Goal: Find specific page/section: Find specific page/section

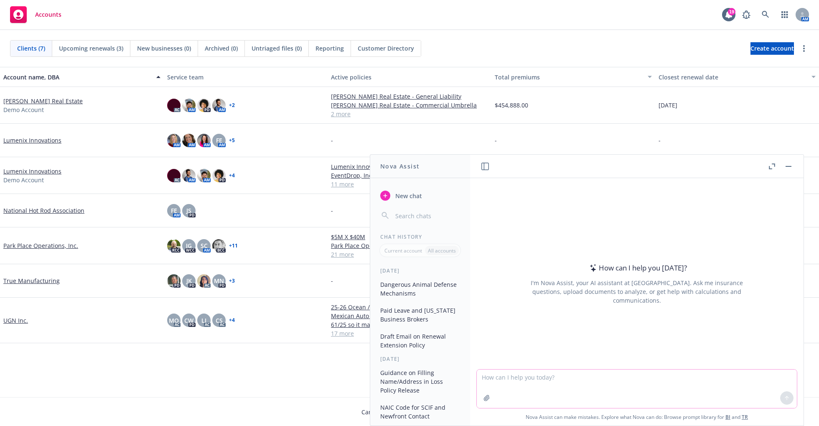
click at [698, 392] on textarea at bounding box center [637, 388] width 320 height 38
paste textarea "If you haven’t tried the technology tools yet, you’re missing out… they are bri…"
type textarea "rewriteL If you haven’t tried the technology tools yet, you’re missing out… the…"
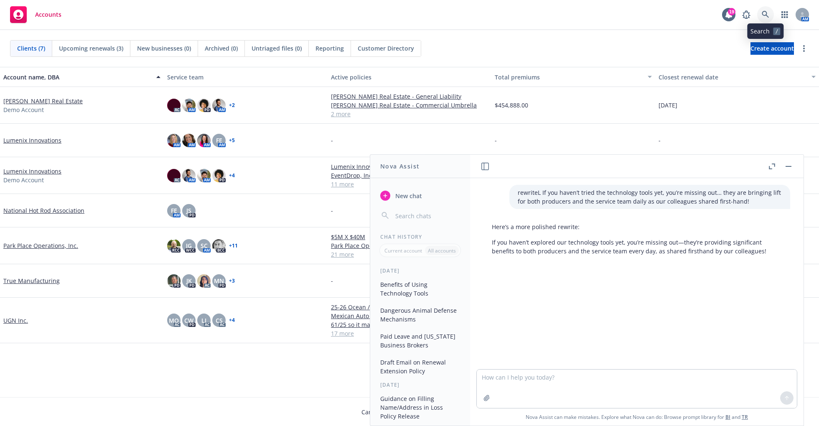
click at [768, 15] on icon at bounding box center [766, 15] width 8 height 8
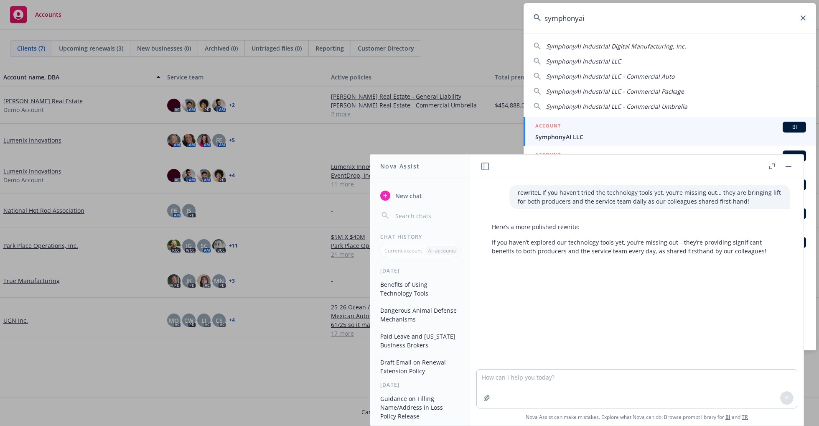
type input "symphonyai"
click at [712, 138] on span "SymphonyAI LLC" at bounding box center [670, 136] width 271 height 9
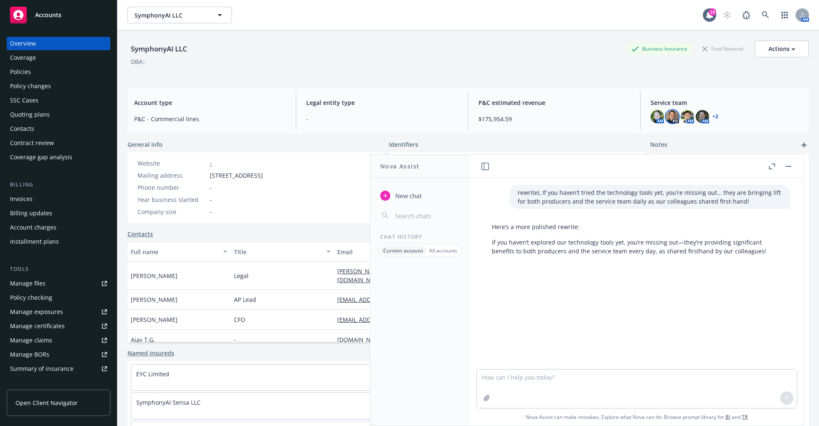
click at [669, 117] on img at bounding box center [671, 116] width 13 height 13
click at [596, 52] on div "SymphonyAI LLC Business Insurance Total Rewards Actions" at bounding box center [467, 49] width 681 height 17
click at [37, 73] on div "Policies" at bounding box center [58, 71] width 97 height 13
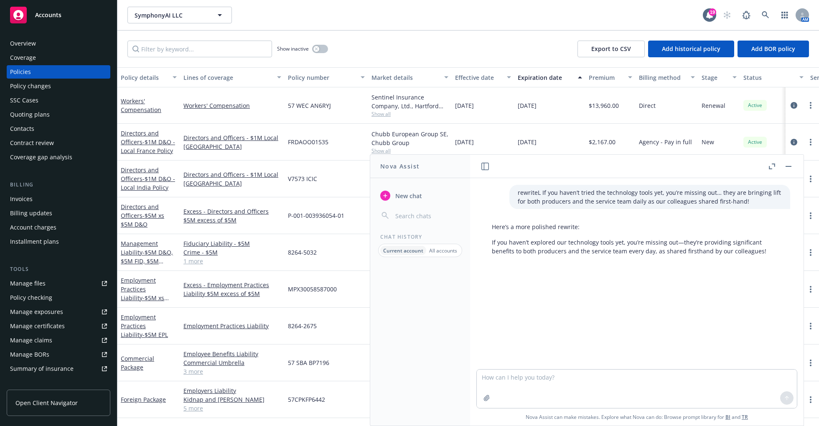
click at [787, 167] on button "button" at bounding box center [788, 166] width 10 height 10
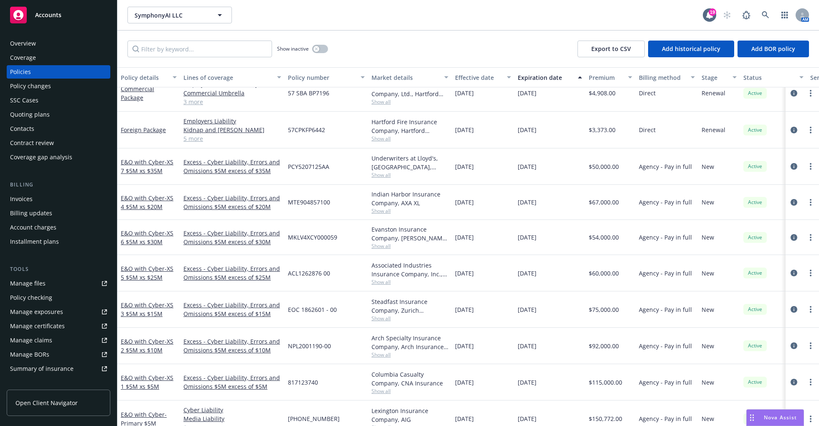
scroll to position [265, 0]
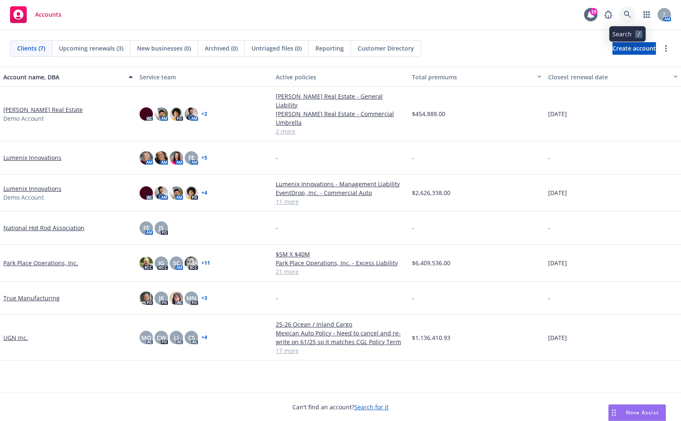
click at [626, 14] on icon at bounding box center [628, 15] width 8 height 8
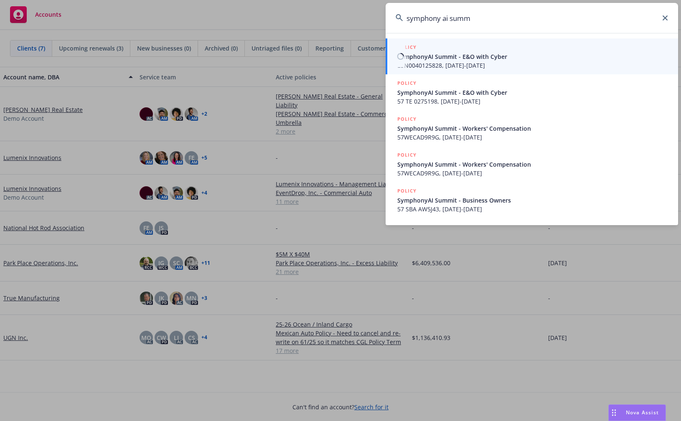
type input "symphony ai summ"
click at [544, 59] on span "SymphonyAI Summit - E&O with Cyber" at bounding box center [532, 56] width 271 height 9
